Goal: Information Seeking & Learning: Learn about a topic

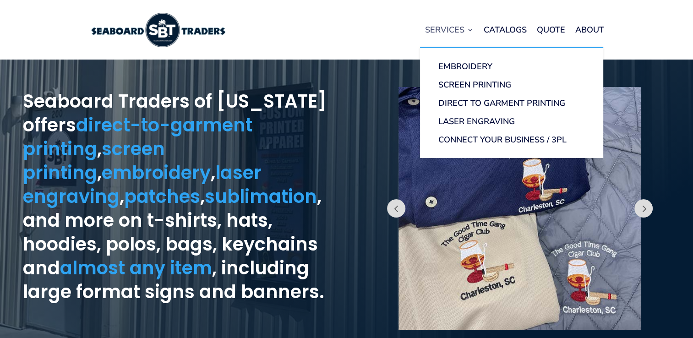
click at [467, 28] on link "Services" at bounding box center [449, 29] width 49 height 35
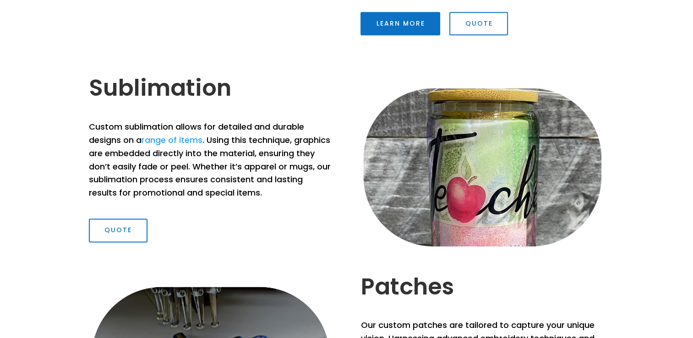
scroll to position [1271, 0]
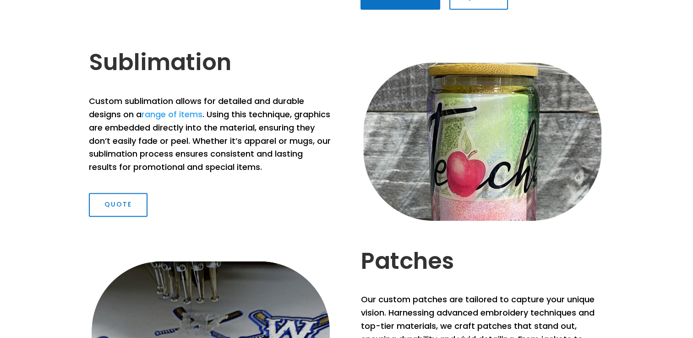
click at [166, 115] on link "range of items" at bounding box center [172, 114] width 61 height 11
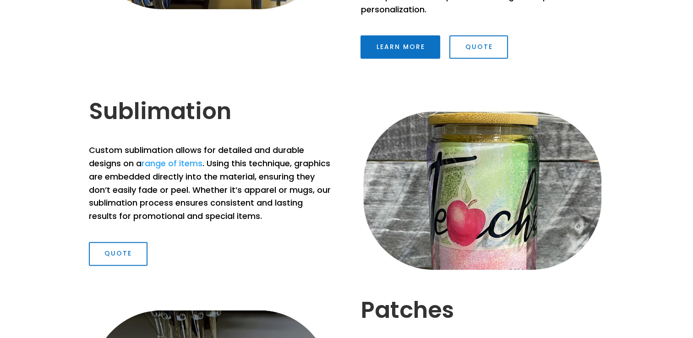
scroll to position [1229, 0]
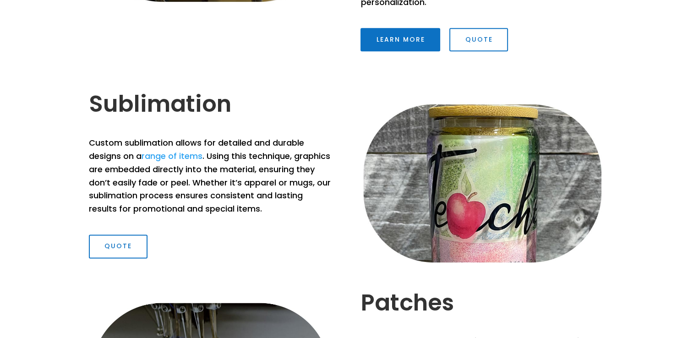
drag, startPoint x: 93, startPoint y: 98, endPoint x: 328, endPoint y: 219, distance: 264.4
click at [328, 219] on div "Sublimation Custom sublimation allows for detailed and durable designs on a ran…" at bounding box center [211, 174] width 244 height 168
copy div "Sublimation Custom sublimation allows for detailed and durable designs on a ran…"
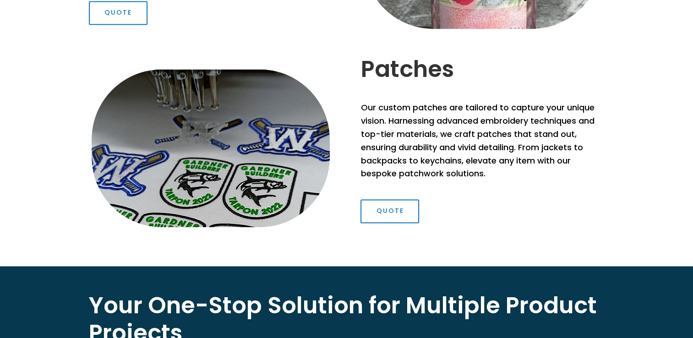
scroll to position [1456, 0]
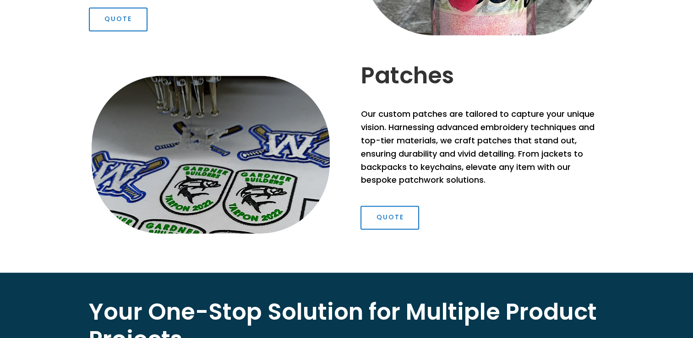
drag, startPoint x: 362, startPoint y: 76, endPoint x: 487, endPoint y: 185, distance: 165.9
click at [487, 185] on div "Patches Our custom patches are tailored to capture your unique vision. Harnessi…" at bounding box center [482, 146] width 244 height 168
copy div "Patches Our custom patches are tailored to capture your unique vision. Harnessi…"
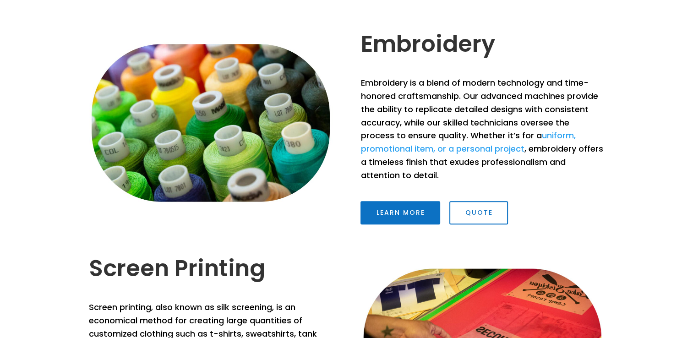
scroll to position [578, 0]
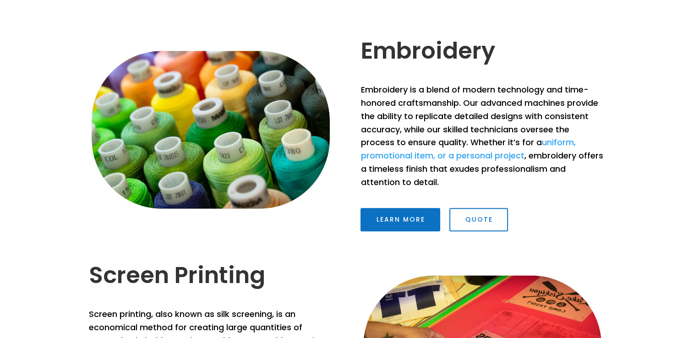
drag, startPoint x: 361, startPoint y: 48, endPoint x: 594, endPoint y: 179, distance: 266.6
click at [594, 179] on div "Embroidery Embroidery is a blend of modern technology and time-honored craftsma…" at bounding box center [482, 141] width 244 height 208
copy div "Embroidery Embroidery is a blend of modern technology and time-honored craftsma…"
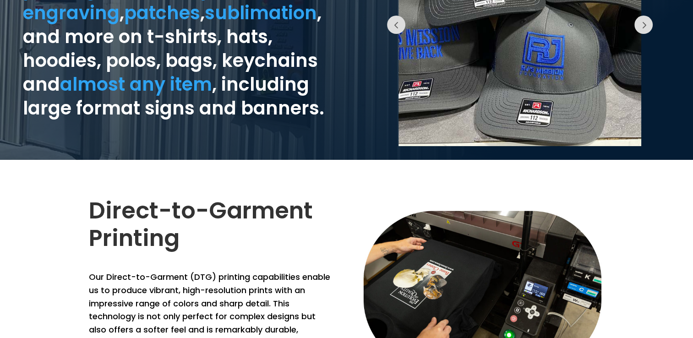
scroll to position [0, 0]
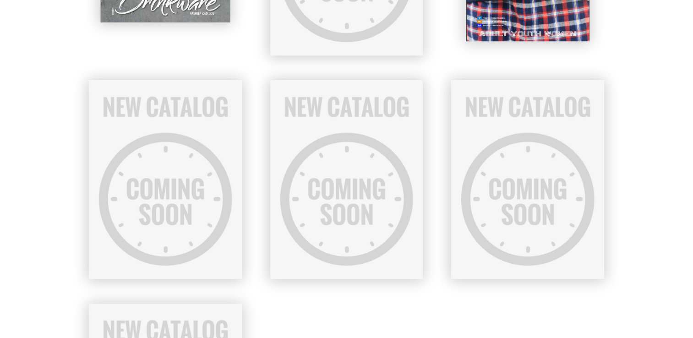
scroll to position [796, 0]
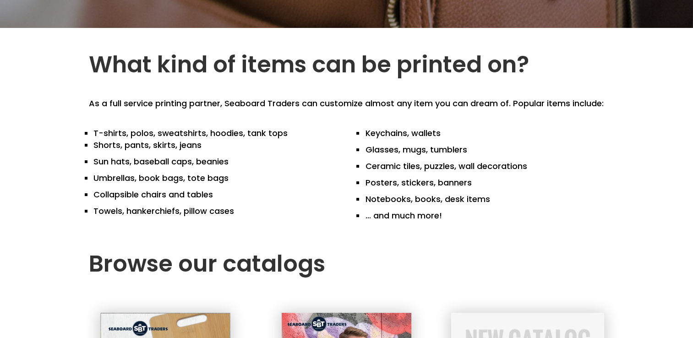
scroll to position [117, 0]
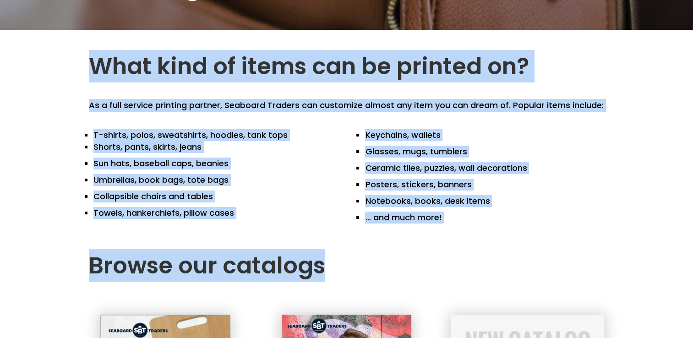
drag, startPoint x: 90, startPoint y: 59, endPoint x: 533, endPoint y: 278, distance: 494.2
drag, startPoint x: 533, startPoint y: 278, endPoint x: 479, endPoint y: 256, distance: 58.7
click at [84, 70] on div "What kind of items can be printed on? As a full service printing partner, Seabo…" at bounding box center [346, 136] width 693 height 213
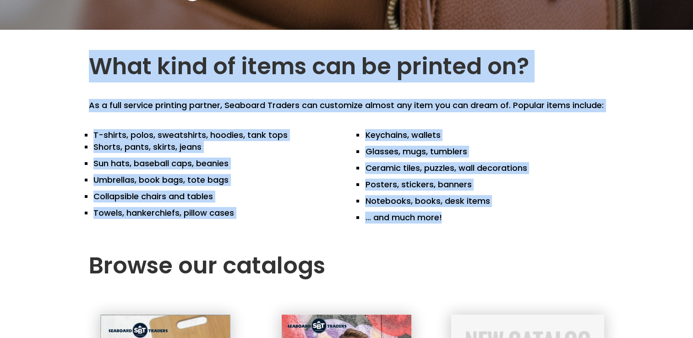
drag, startPoint x: 87, startPoint y: 59, endPoint x: 477, endPoint y: 227, distance: 424.9
click at [477, 227] on div "What kind of items can be printed on? As a full service printing partner, Seabo…" at bounding box center [346, 136] width 693 height 213
copy div "What kind of items can be printed on? As a full service printing partner, Seabo…"
